Goal: Information Seeking & Learning: Learn about a topic

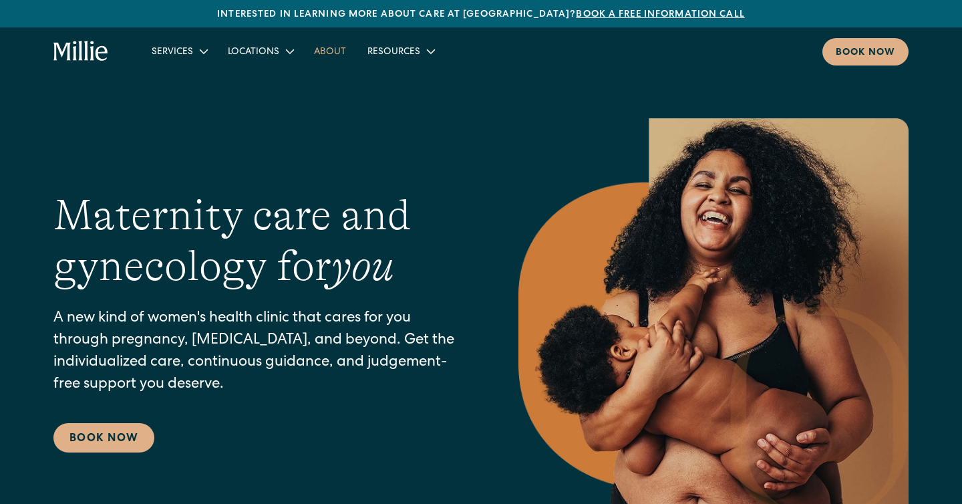
click at [322, 54] on link "About" at bounding box center [329, 51] width 53 height 22
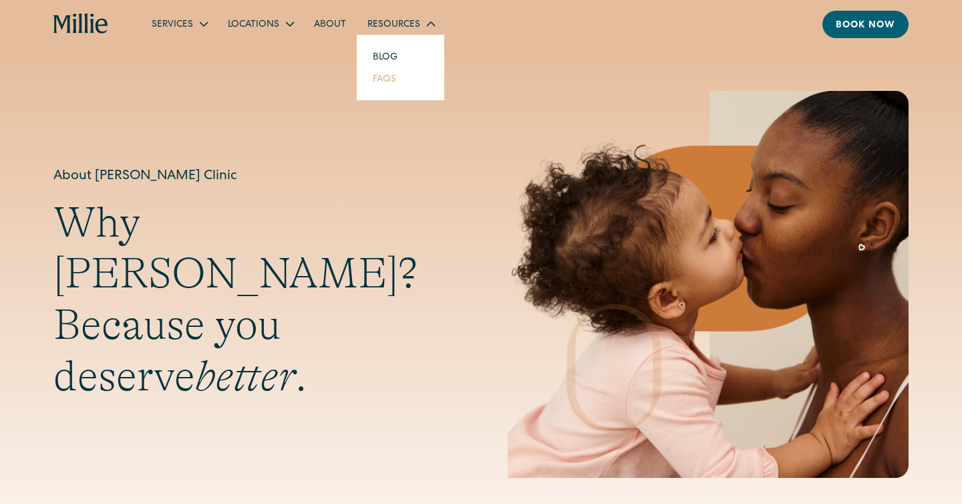
click at [380, 78] on link "FAQs" at bounding box center [384, 78] width 45 height 22
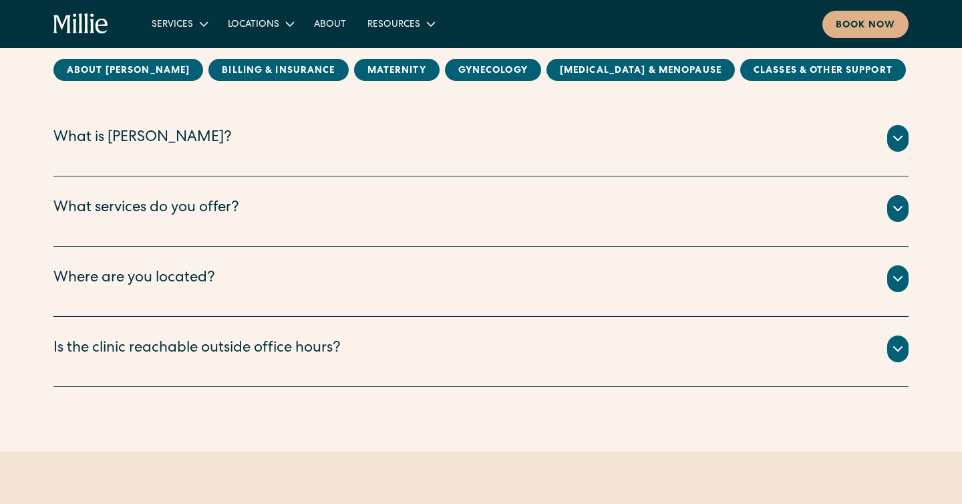
scroll to position [177, 0]
click at [271, 199] on div "What services do you offer?" at bounding box center [480, 207] width 855 height 27
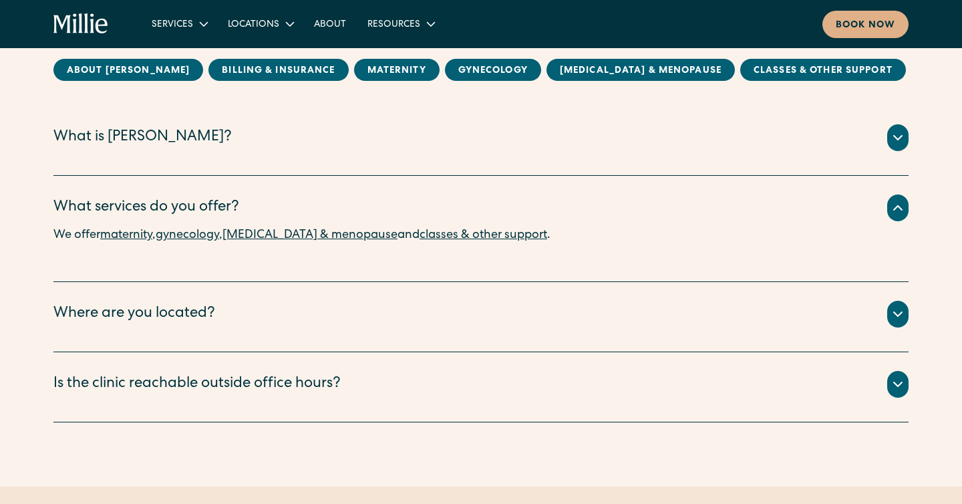
click at [142, 236] on link "maternity" at bounding box center [126, 235] width 52 height 12
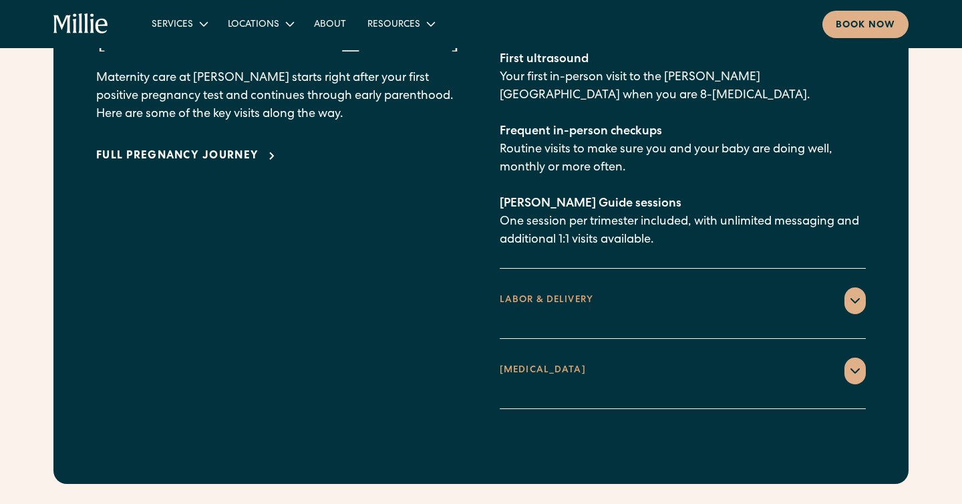
scroll to position [2081, 0]
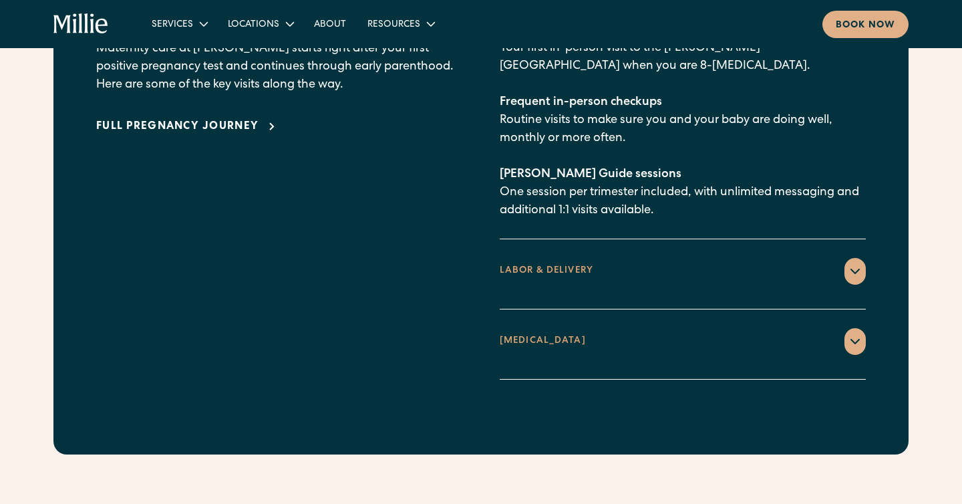
click at [534, 264] on div "LABOR & DELIVERY" at bounding box center [547, 271] width 94 height 14
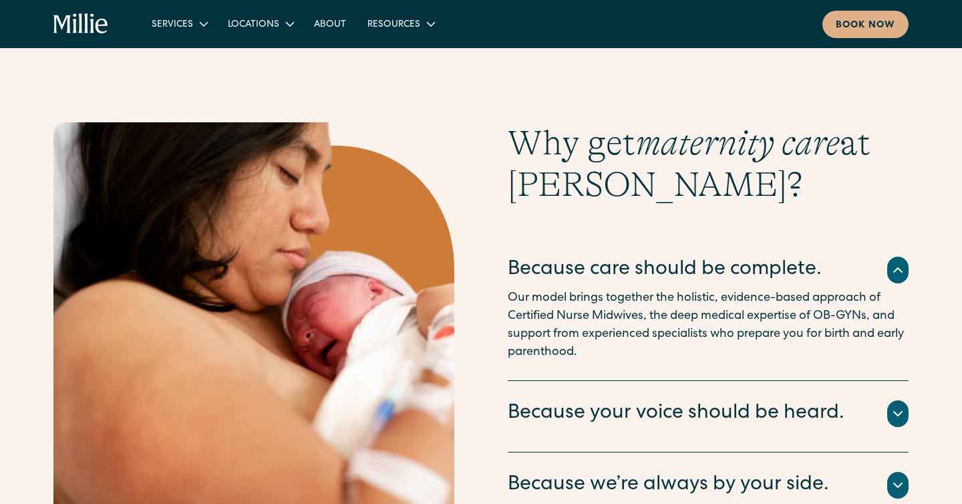
scroll to position [2263, 0]
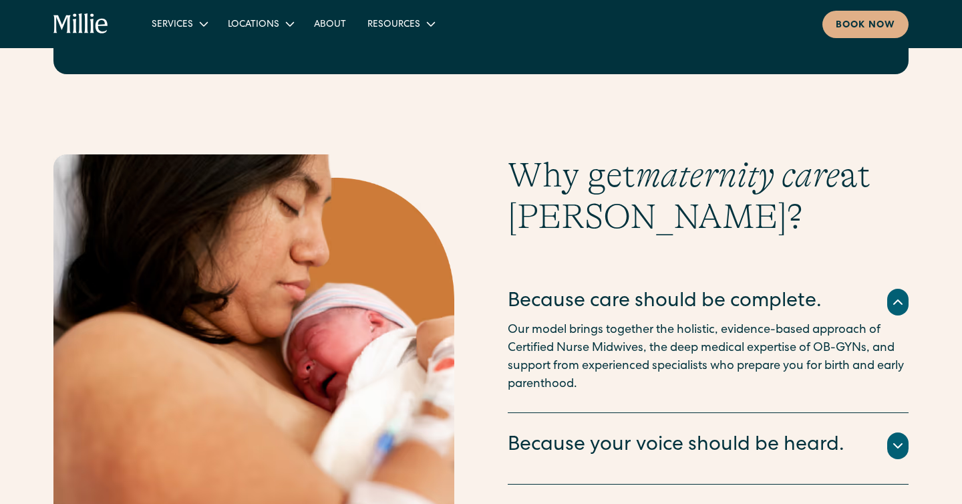
click at [894, 294] on icon at bounding box center [898, 302] width 16 height 16
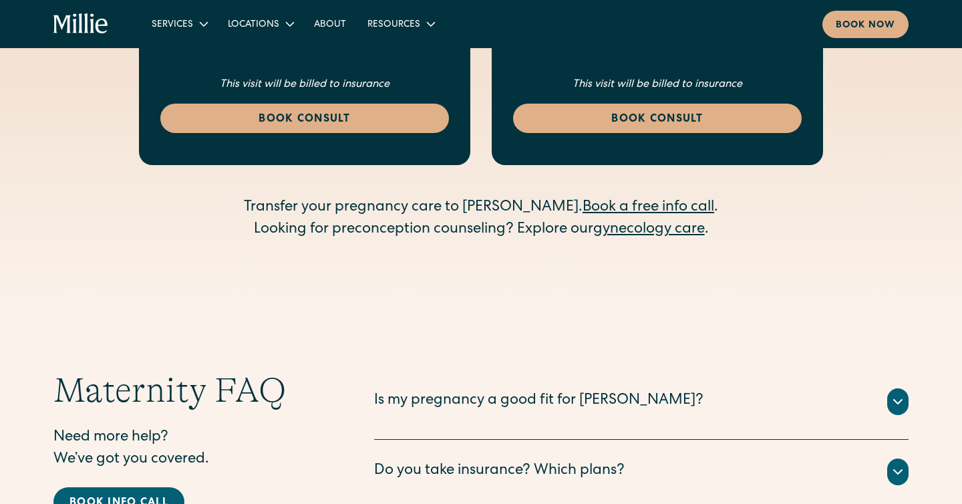
scroll to position [3852, 0]
